Goal: Task Accomplishment & Management: Use online tool/utility

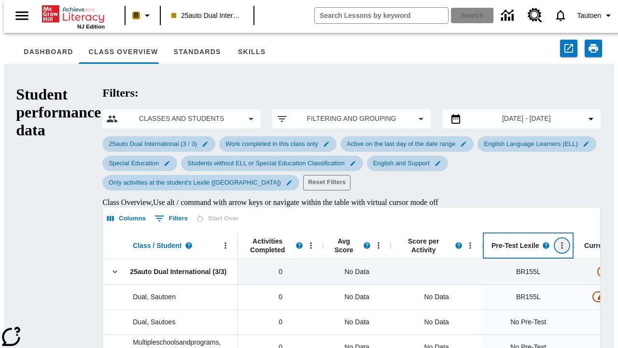
click at [562, 242] on icon "Open Menu" at bounding box center [562, 245] width 1 height 6
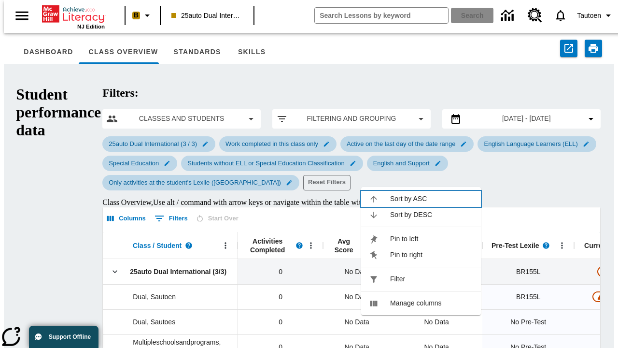
click at [432, 198] on span "Sort by ASC" at bounding box center [431, 199] width 83 height 10
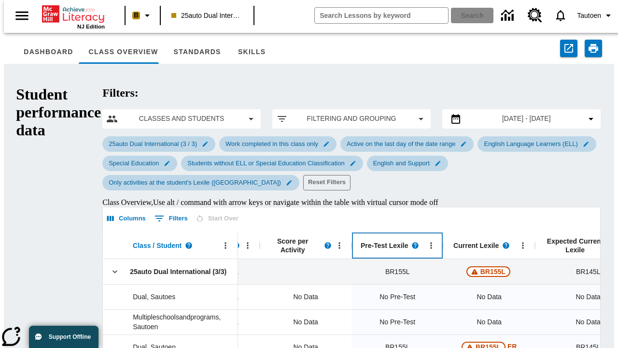
scroll to position [0, 131]
click at [431, 242] on icon "Pre-Test Lexile, Open Menu," at bounding box center [431, 245] width 1 height 6
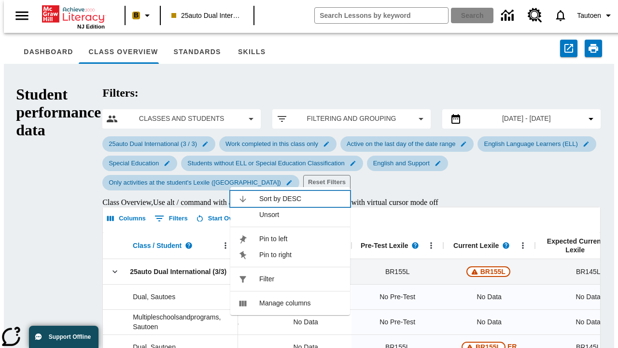
click at [301, 194] on span "Sort by DESC" at bounding box center [300, 199] width 83 height 10
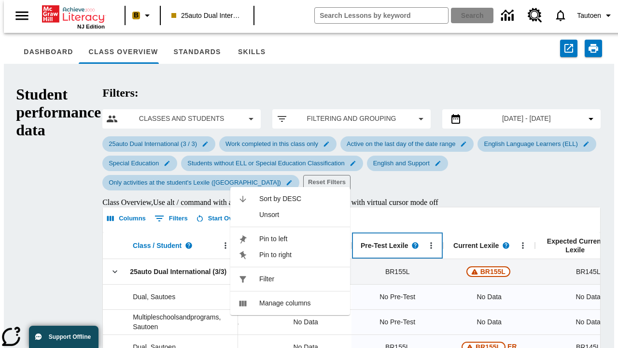
scroll to position [25, 0]
